Goal: Check status: Check status

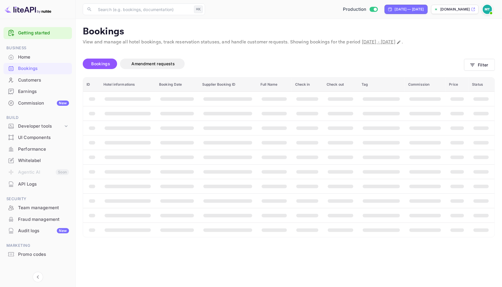
click at [27, 57] on div "Home" at bounding box center [43, 57] width 51 height 7
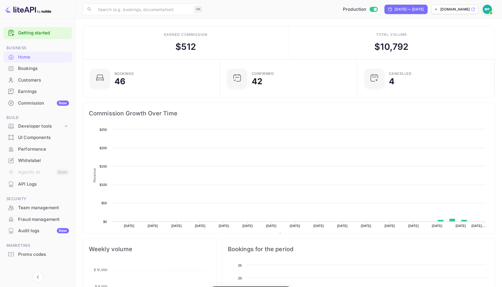
scroll to position [94, 133]
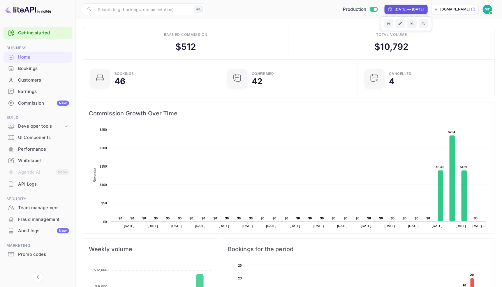
click at [395, 9] on div "[DATE] — [DATE]" at bounding box center [409, 9] width 29 height 5
select select "8"
select select "2025"
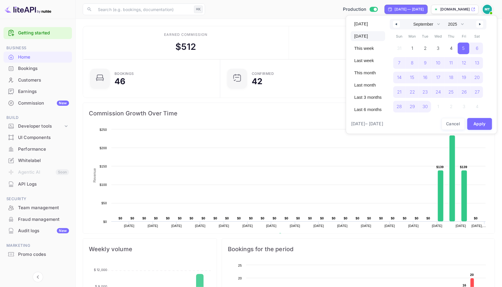
click at [362, 36] on span "[DATE]" at bounding box center [368, 36] width 34 height 10
select select "9"
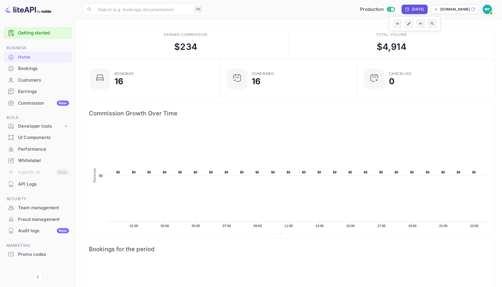
click at [412, 11] on div "[DATE]" at bounding box center [418, 9] width 12 height 5
select select "9"
select select "2025"
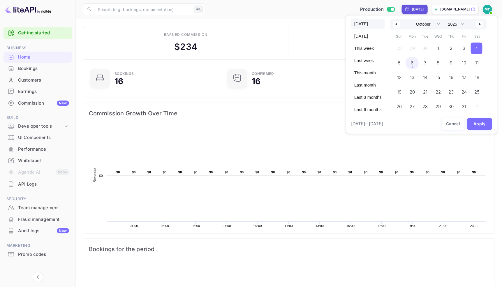
click at [362, 27] on span "[DATE]" at bounding box center [368, 24] width 34 height 10
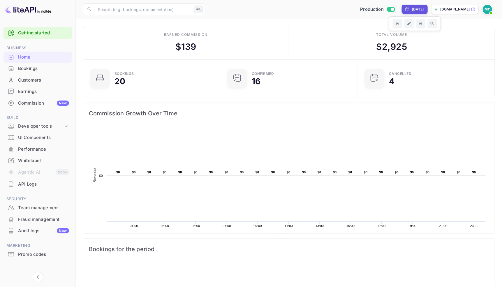
click at [412, 10] on div "[DATE]" at bounding box center [418, 9] width 12 height 5
select select "9"
select select "2025"
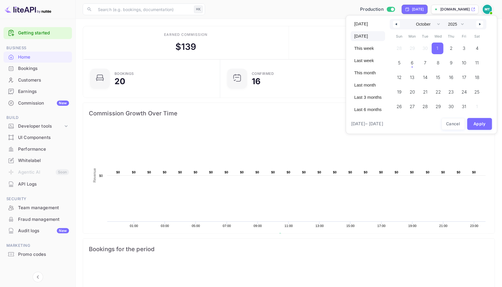
click at [439, 50] on span "1" at bounding box center [438, 49] width 12 height 12
click at [411, 64] on span "6" at bounding box center [412, 63] width 13 height 12
click at [478, 124] on button "Apply" at bounding box center [479, 124] width 25 height 12
select select "8"
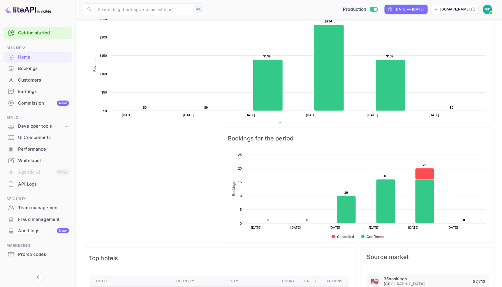
scroll to position [114, 0]
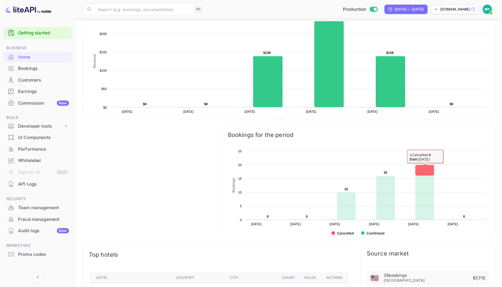
click at [428, 172] on rect at bounding box center [425, 170] width 19 height 11
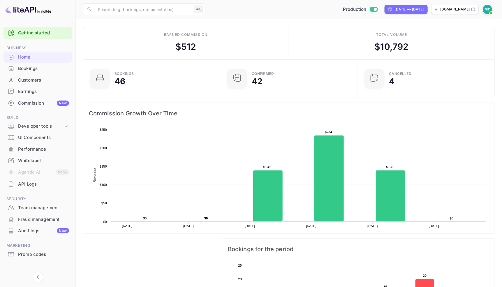
scroll to position [0, 0]
click at [282, 8] on div "Production [DATE] — [DATE] [DOMAIN_NAME]" at bounding box center [351, 9] width 288 height 10
click at [395, 8] on div "[DATE] — [DATE]" at bounding box center [409, 9] width 29 height 5
select select "8"
select select "2025"
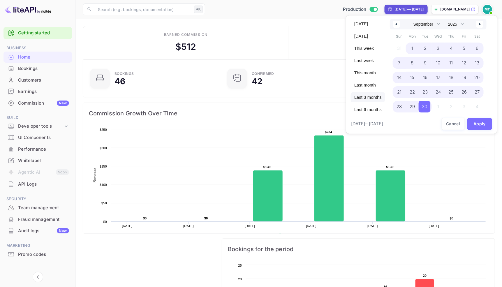
click at [370, 96] on span "Last 3 months" at bounding box center [368, 97] width 34 height 10
select select "6"
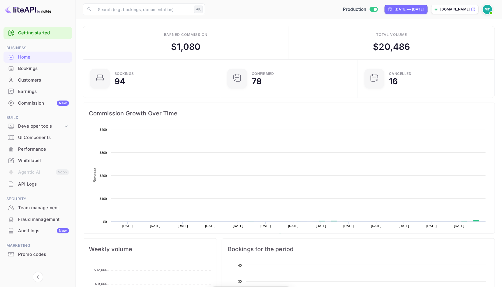
scroll to position [94, 133]
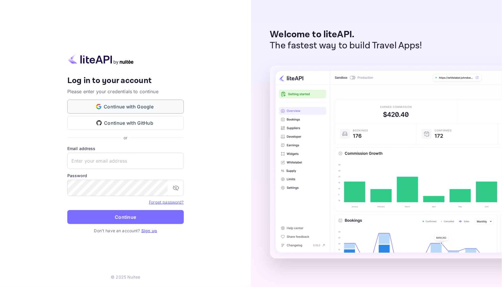
click at [129, 106] on button "Continue with Google" at bounding box center [125, 107] width 117 height 14
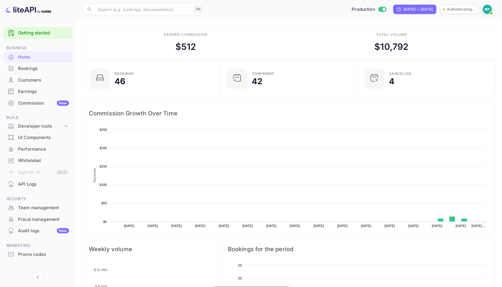
scroll to position [94, 133]
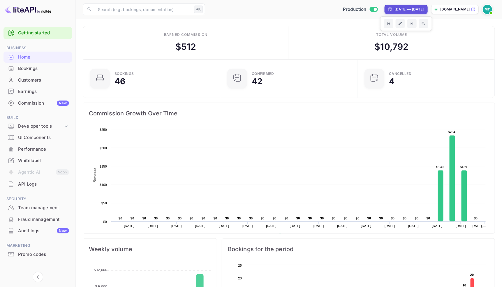
click at [385, 13] on div "[DATE] — [DATE]" at bounding box center [406, 9] width 43 height 9
select select "8"
select select "2025"
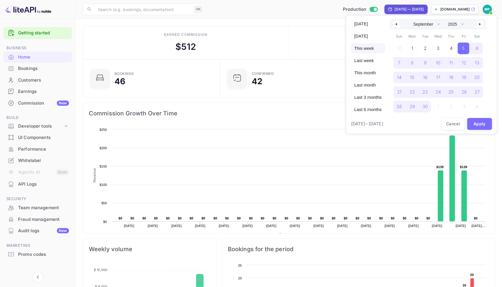
click at [371, 46] on span "This week" at bounding box center [368, 48] width 34 height 10
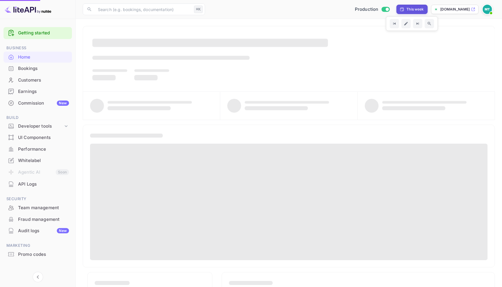
select select "9"
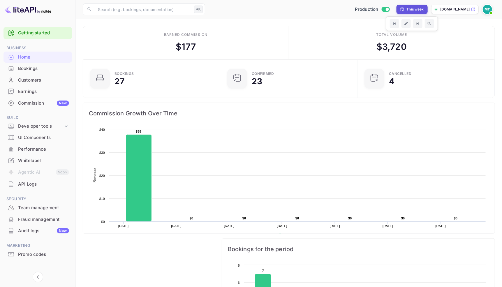
click at [407, 8] on div "This week" at bounding box center [415, 9] width 17 height 5
select select "9"
select select "2025"
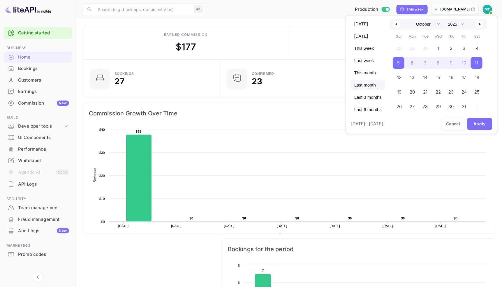
click at [370, 83] on span "Last month" at bounding box center [368, 85] width 34 height 10
select select "7"
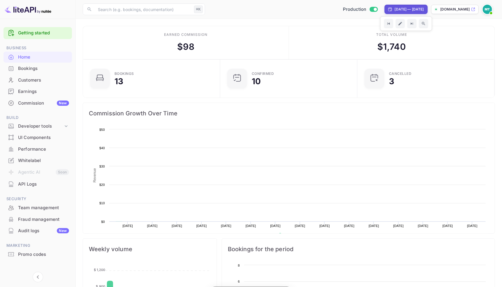
scroll to position [94, 133]
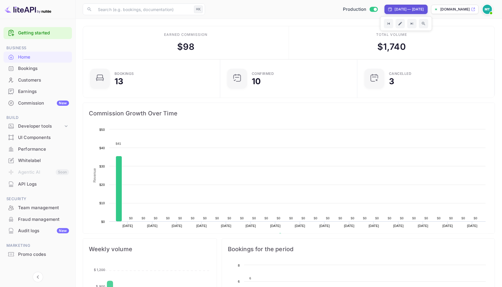
click at [395, 9] on div "Aug 31, 2025 — Sep 29, 2025" at bounding box center [409, 9] width 29 height 5
select select "7"
select select "2025"
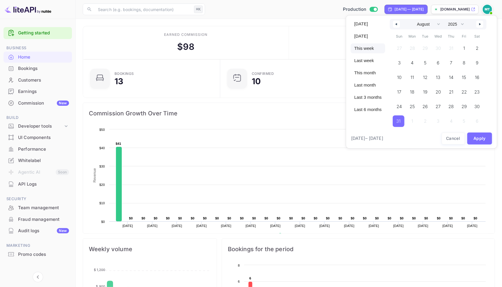
click at [371, 50] on span "This week" at bounding box center [368, 48] width 34 height 10
select select "9"
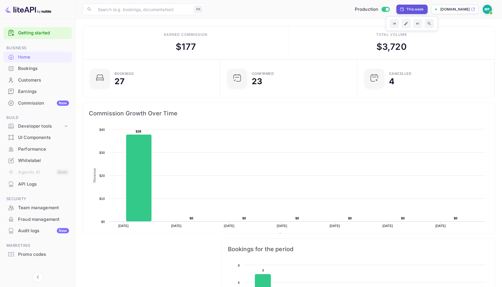
click at [407, 8] on div "This week" at bounding box center [415, 9] width 17 height 5
select select "9"
select select "2025"
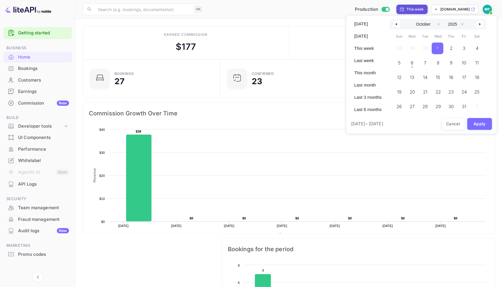
click at [443, 47] on span "1" at bounding box center [438, 49] width 12 height 12
click at [417, 67] on span "6" at bounding box center [412, 63] width 12 height 12
click at [479, 128] on button "Apply" at bounding box center [479, 124] width 25 height 12
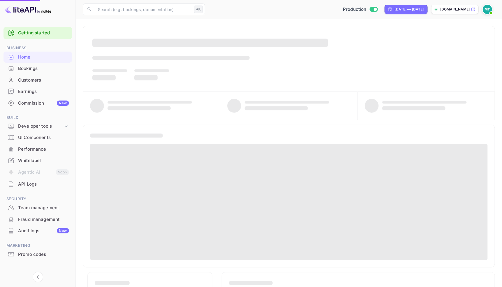
select select "8"
